Goal: Transaction & Acquisition: Purchase product/service

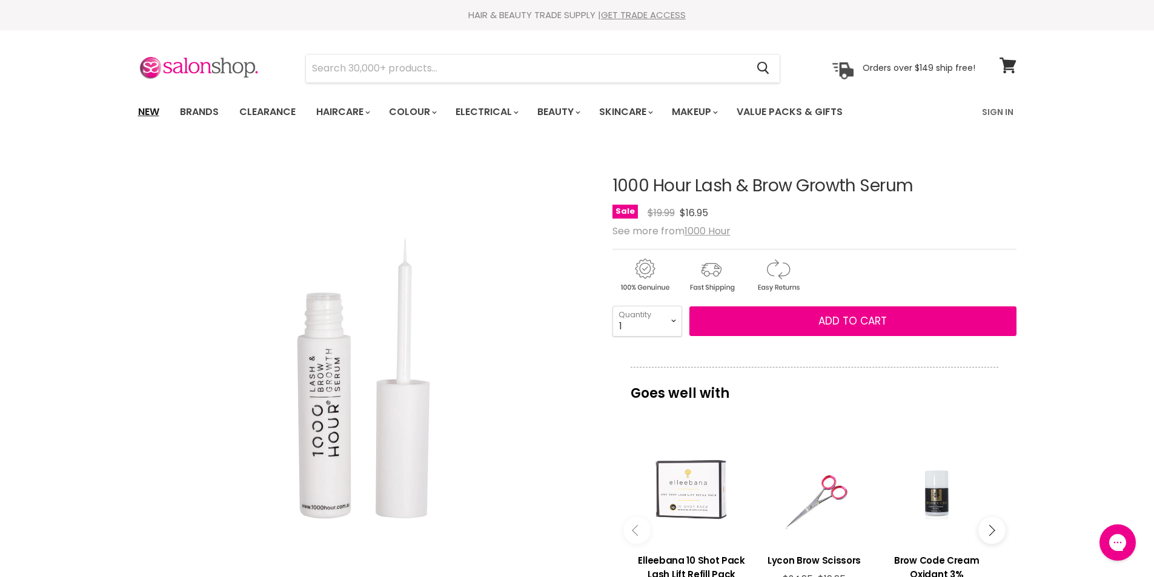
click at [149, 111] on link "New" at bounding box center [148, 111] width 39 height 25
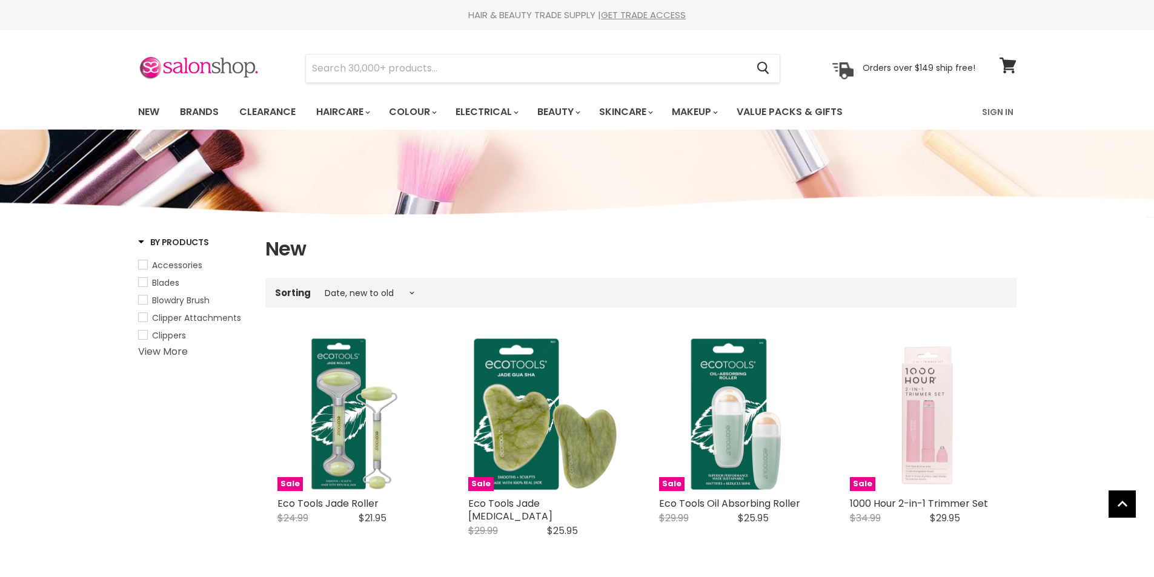
select select "created-descending"
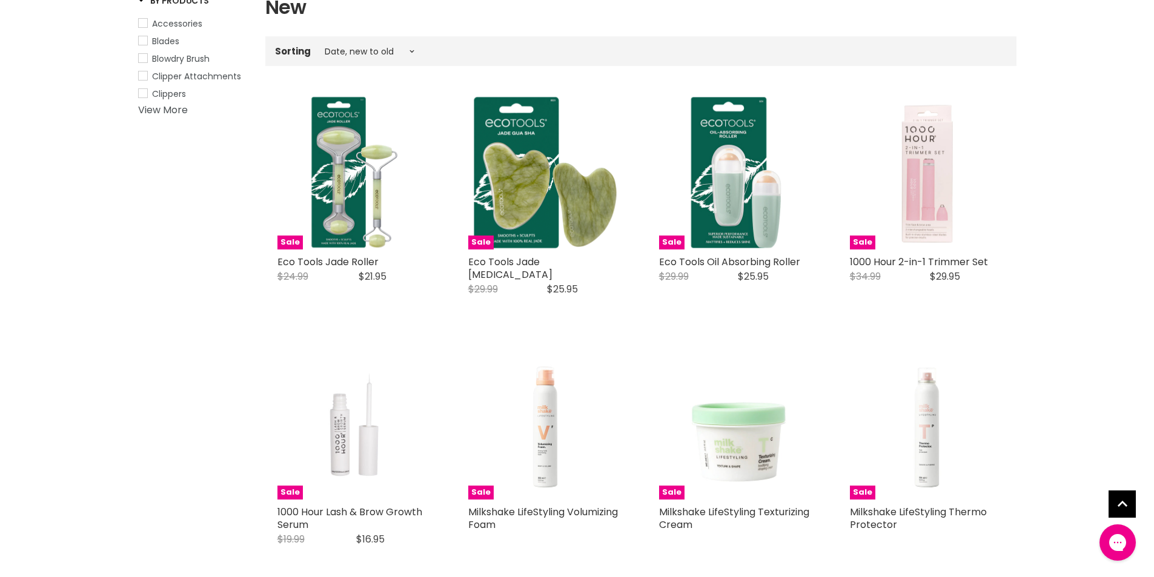
scroll to position [242, 0]
